Goal: Transaction & Acquisition: Obtain resource

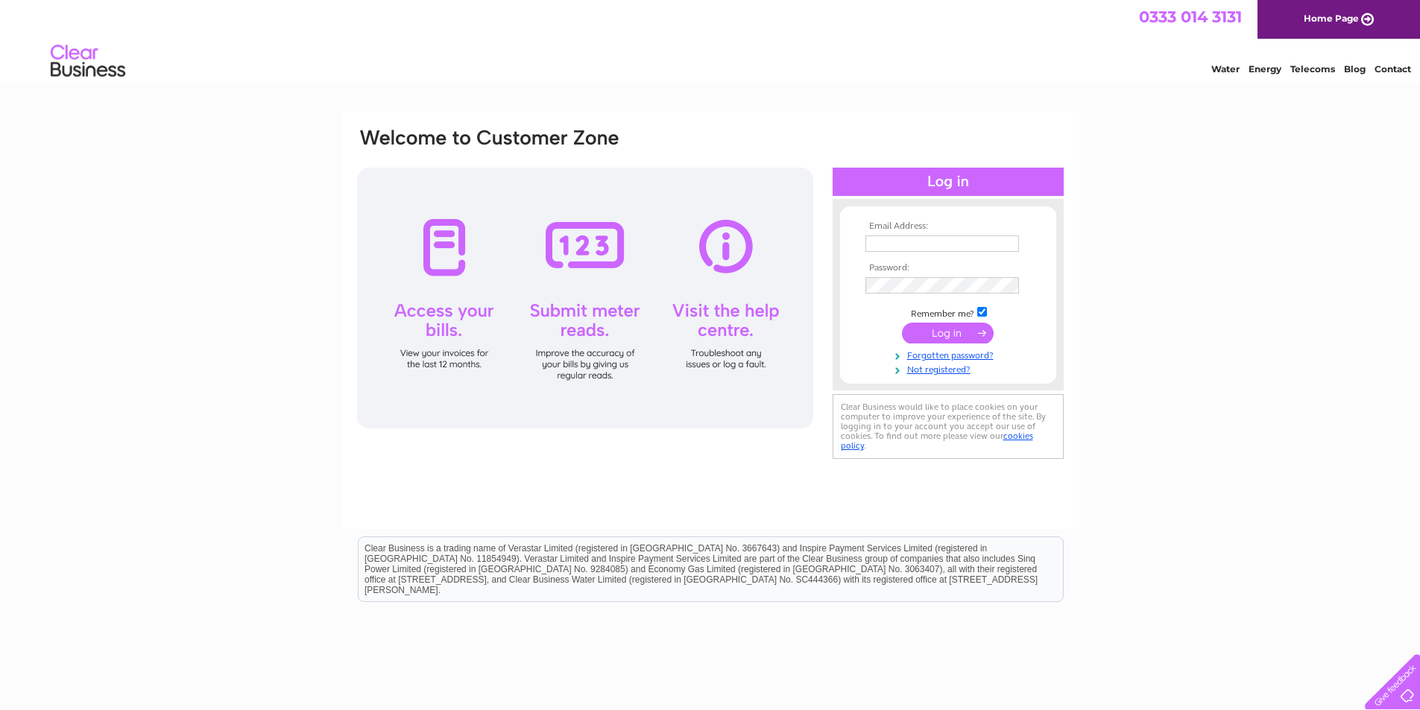
type input "[EMAIL_ADDRESS][DOMAIN_NAME]"
click at [939, 334] on input "submit" at bounding box center [948, 333] width 92 height 21
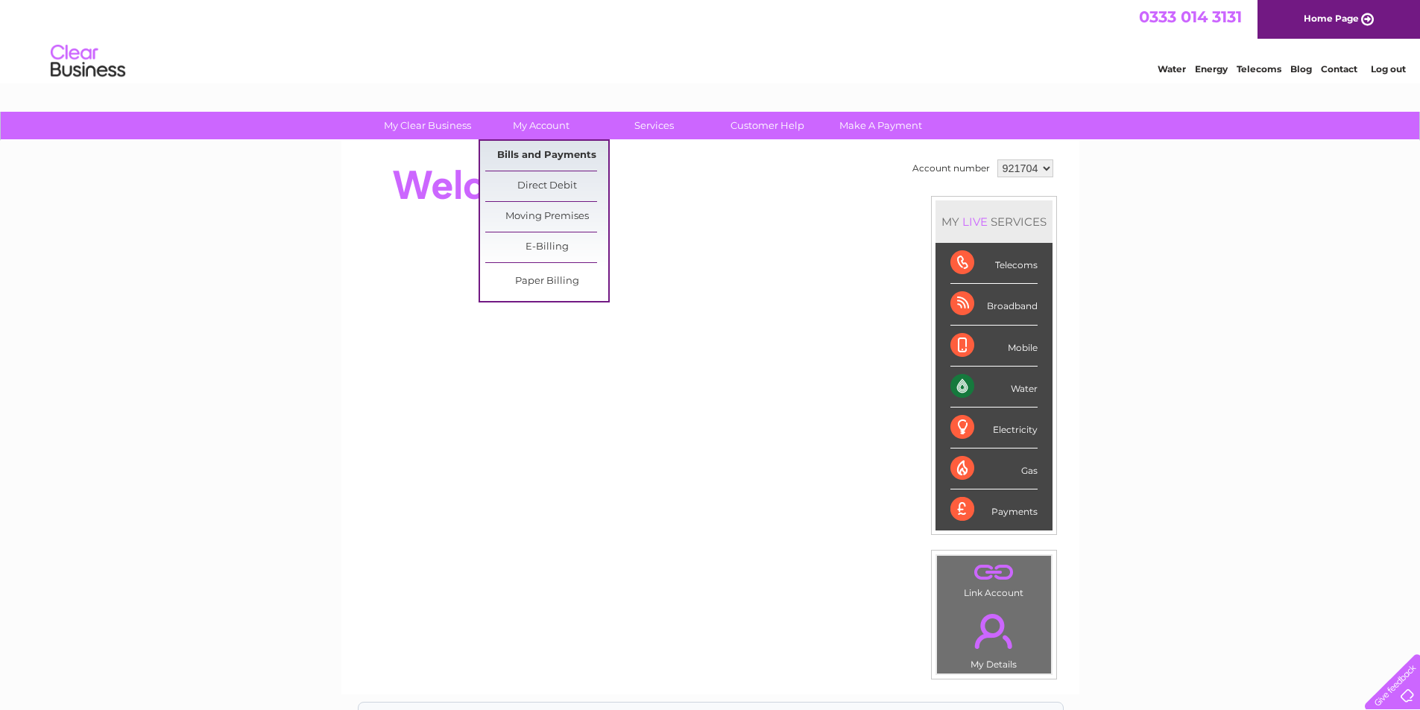
click at [529, 152] on link "Bills and Payments" at bounding box center [546, 156] width 123 height 30
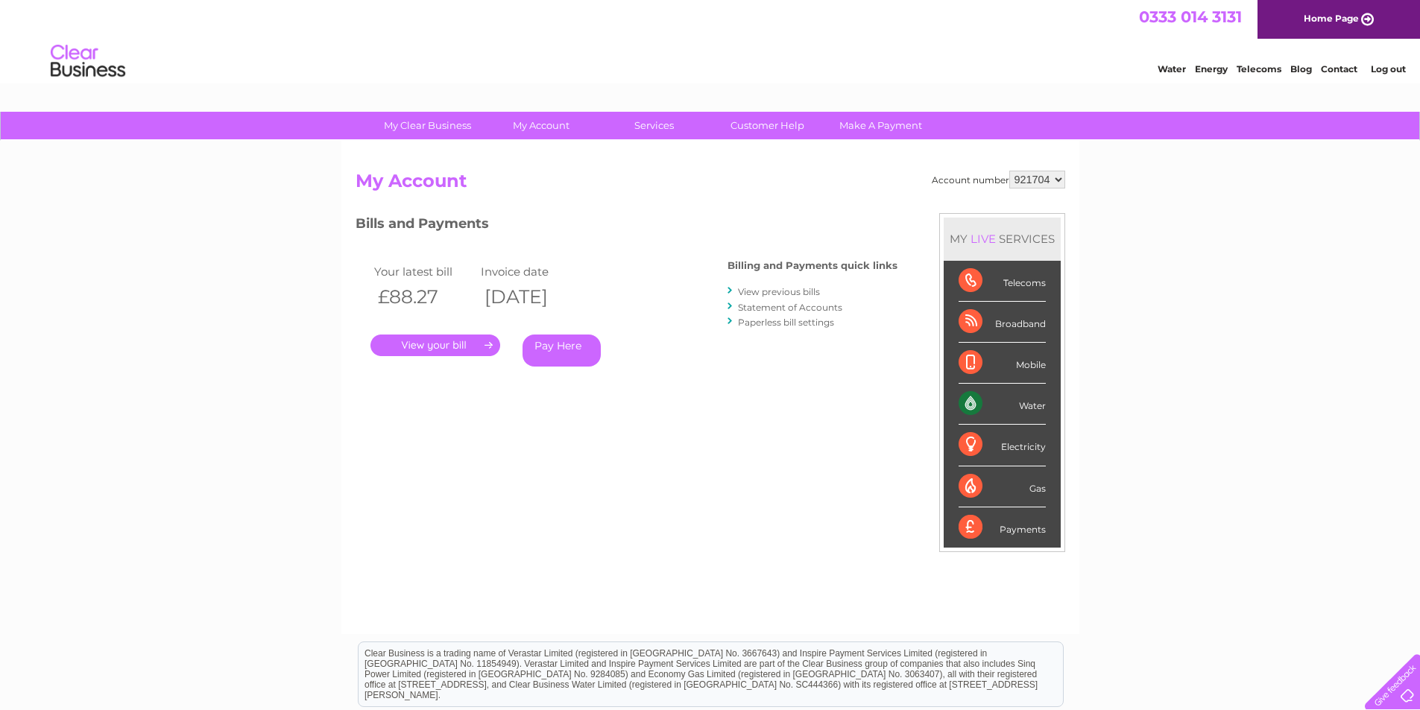
click at [430, 346] on link "." at bounding box center [435, 346] width 130 height 22
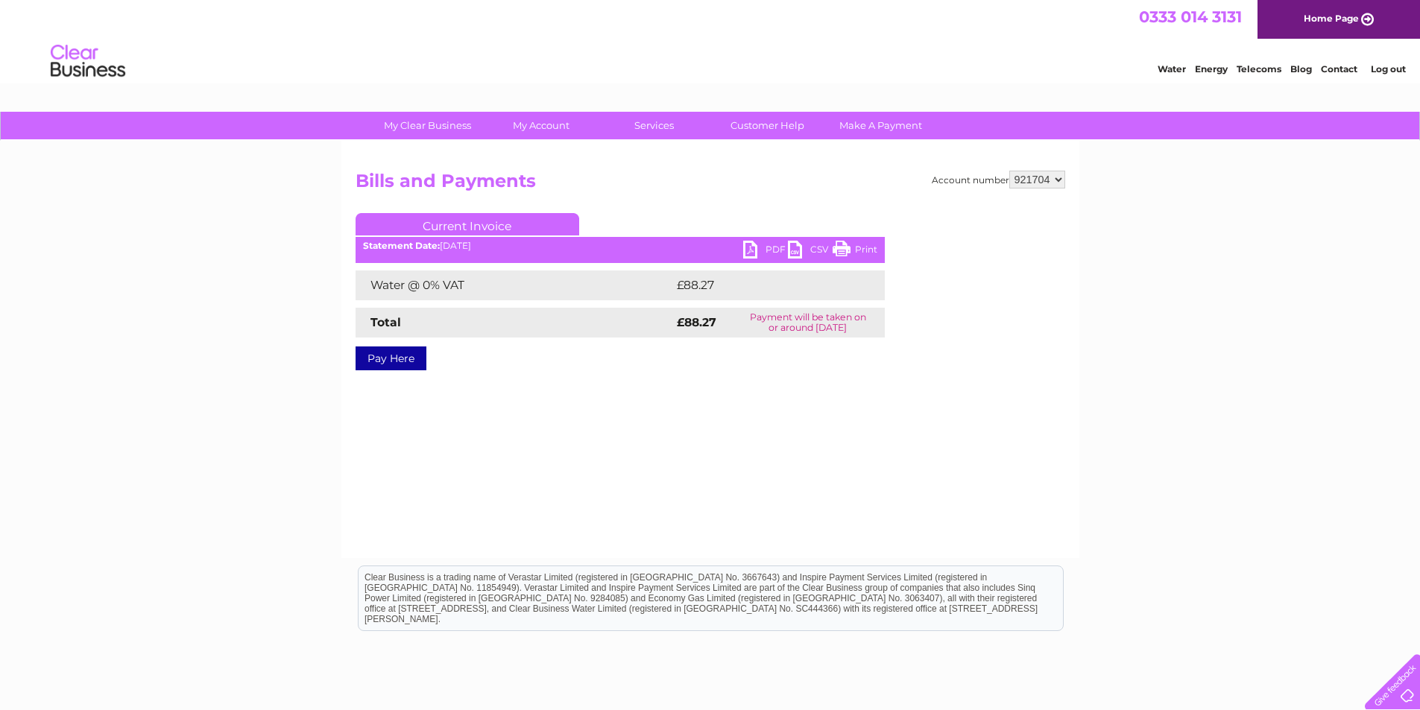
click at [746, 249] on link "PDF" at bounding box center [765, 252] width 45 height 22
click at [1059, 179] on select "921704 921706 944388" at bounding box center [1037, 180] width 56 height 18
select select "921706"
click at [1009, 171] on select "921704 921706 944388" at bounding box center [1037, 180] width 56 height 18
click at [745, 252] on link "PDF" at bounding box center [765, 252] width 45 height 22
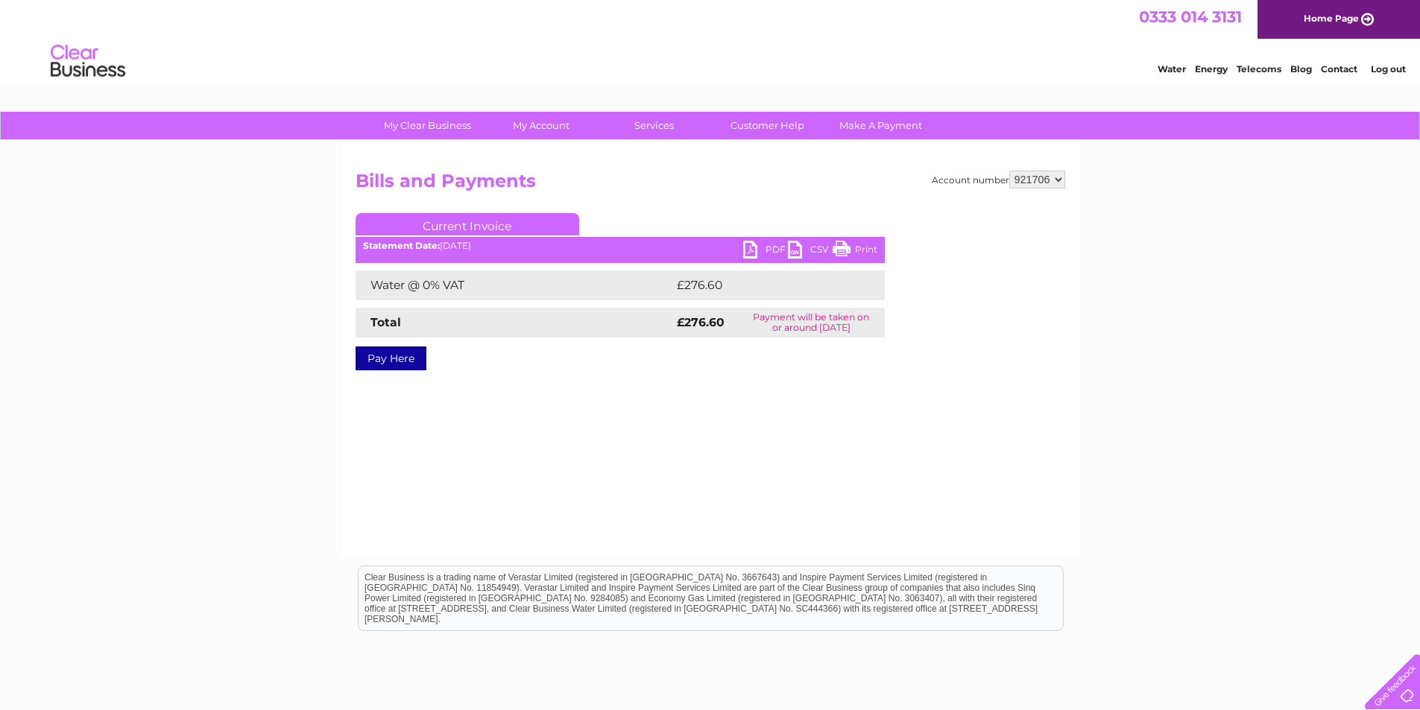
click at [1060, 178] on select "921704 921706 944388" at bounding box center [1037, 180] width 56 height 18
select select "944388"
click at [1009, 171] on select "921704 921706 944388" at bounding box center [1037, 180] width 56 height 18
click at [745, 248] on link "PDF" at bounding box center [765, 252] width 45 height 22
